Goal: Task Accomplishment & Management: Manage account settings

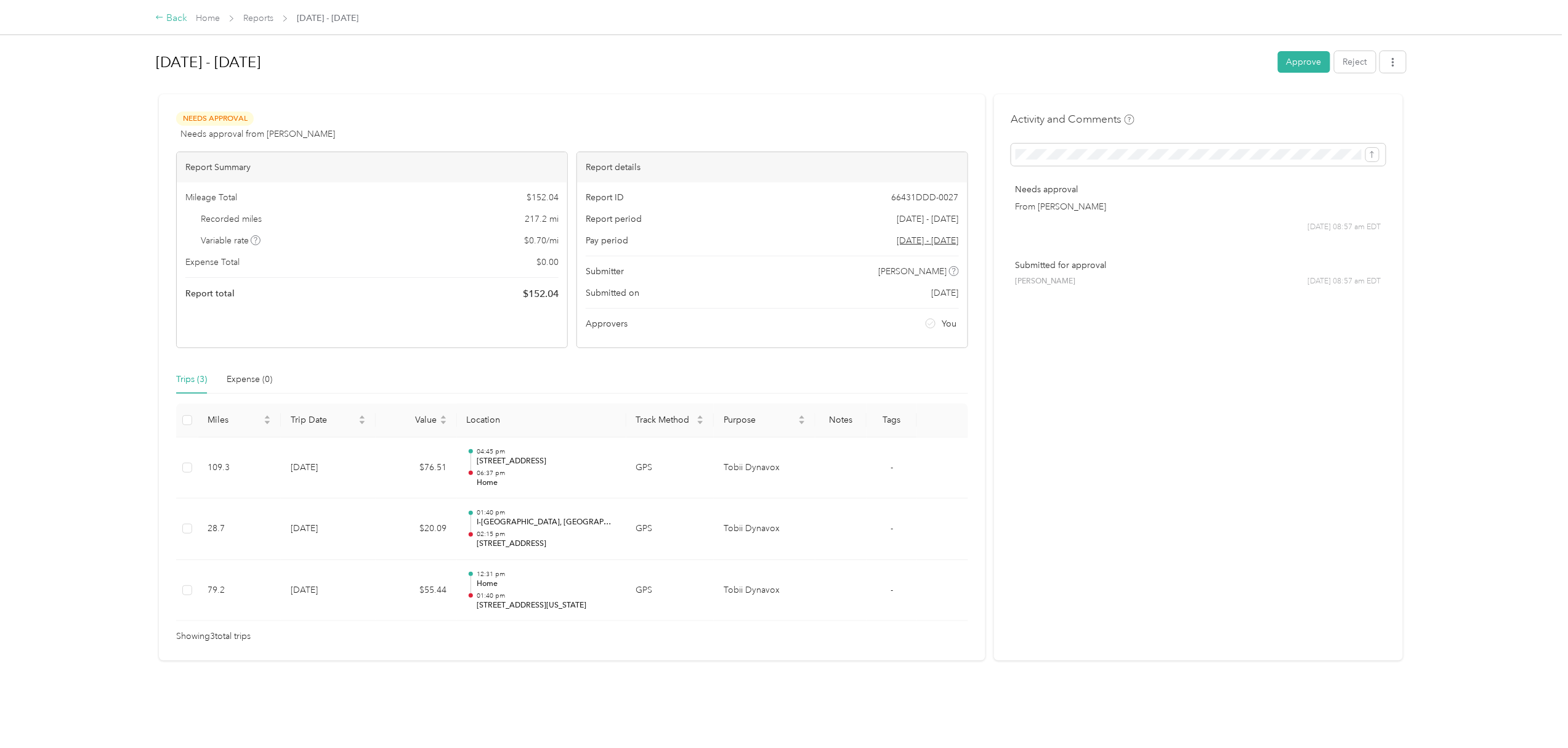
click at [171, 16] on div "Back" at bounding box center [171, 19] width 32 height 15
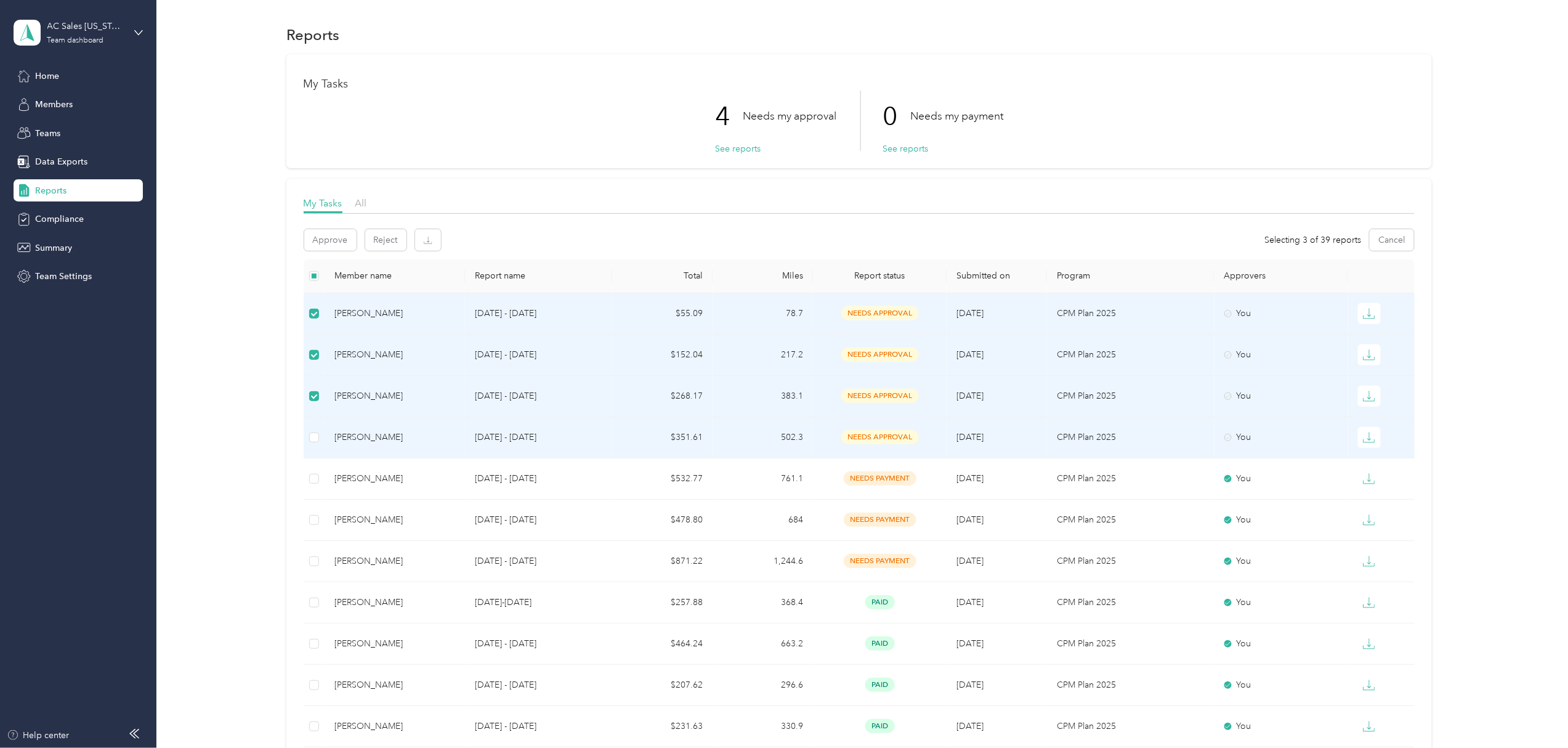
click at [314, 420] on td at bounding box center [314, 438] width 22 height 41
click at [320, 439] on td at bounding box center [314, 438] width 22 height 41
click at [312, 240] on button "Approve" at bounding box center [330, 240] width 52 height 22
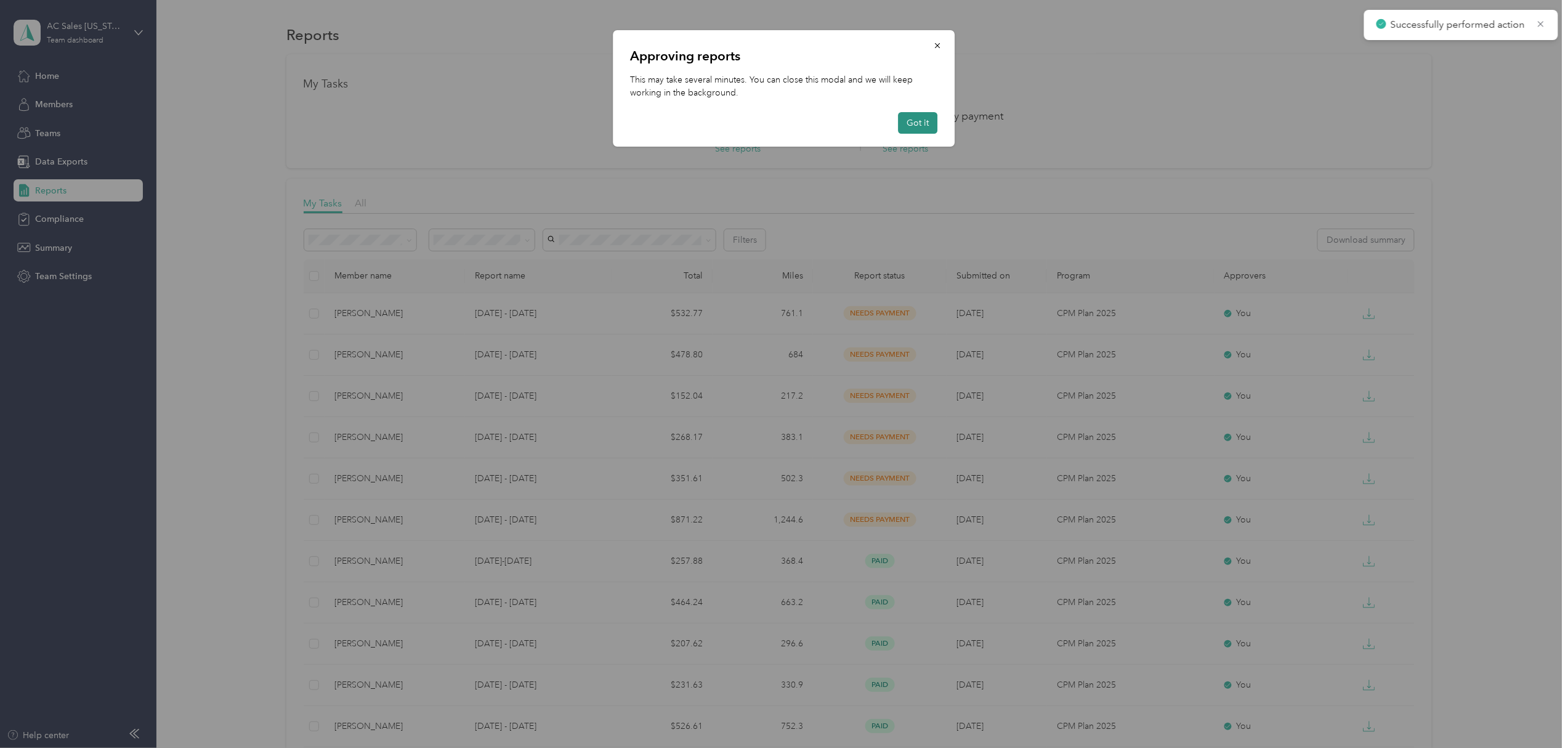
click at [931, 127] on button "Got it" at bounding box center [918, 123] width 40 height 22
